Goal: Information Seeking & Learning: Learn about a topic

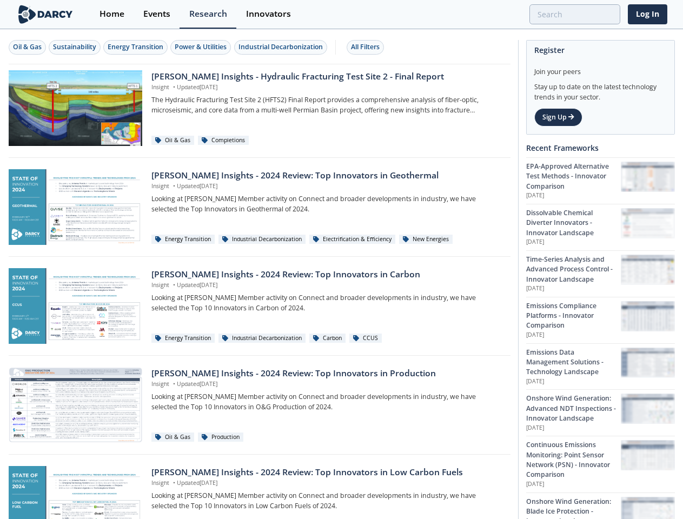
click at [28, 47] on div "Oil & Gas" at bounding box center [27, 47] width 29 height 10
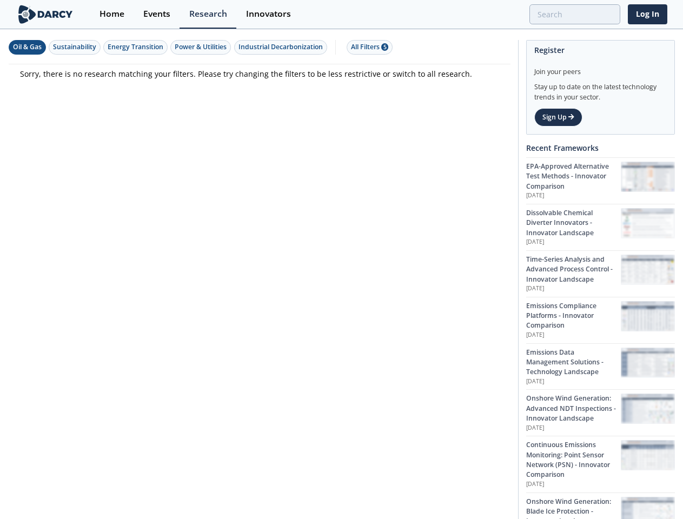
click at [75, 47] on div "Sustainability" at bounding box center [74, 47] width 43 height 10
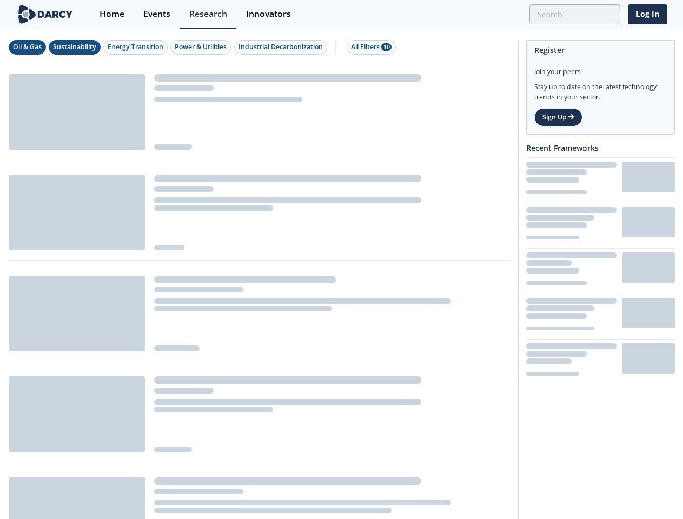
click at [136, 47] on div "Energy Transition" at bounding box center [136, 47] width 56 height 10
click at [202, 47] on div "Power & Utilities" at bounding box center [201, 47] width 52 height 10
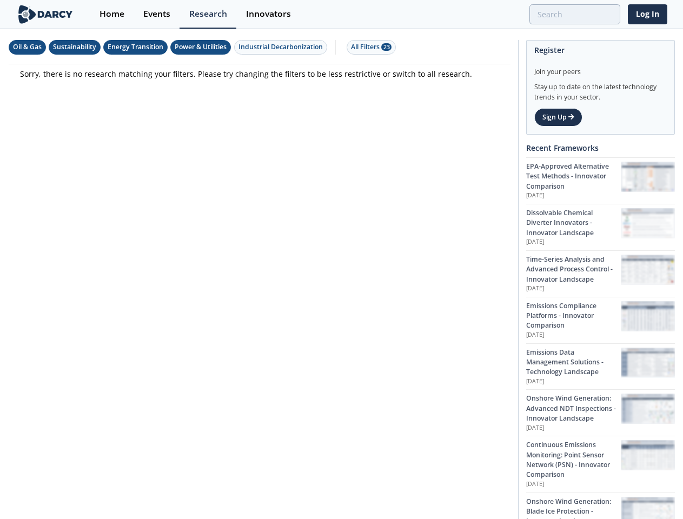
click at [282, 47] on div "Industrial Decarbonization" at bounding box center [280, 47] width 84 height 10
